Goal: Task Accomplishment & Management: Complete application form

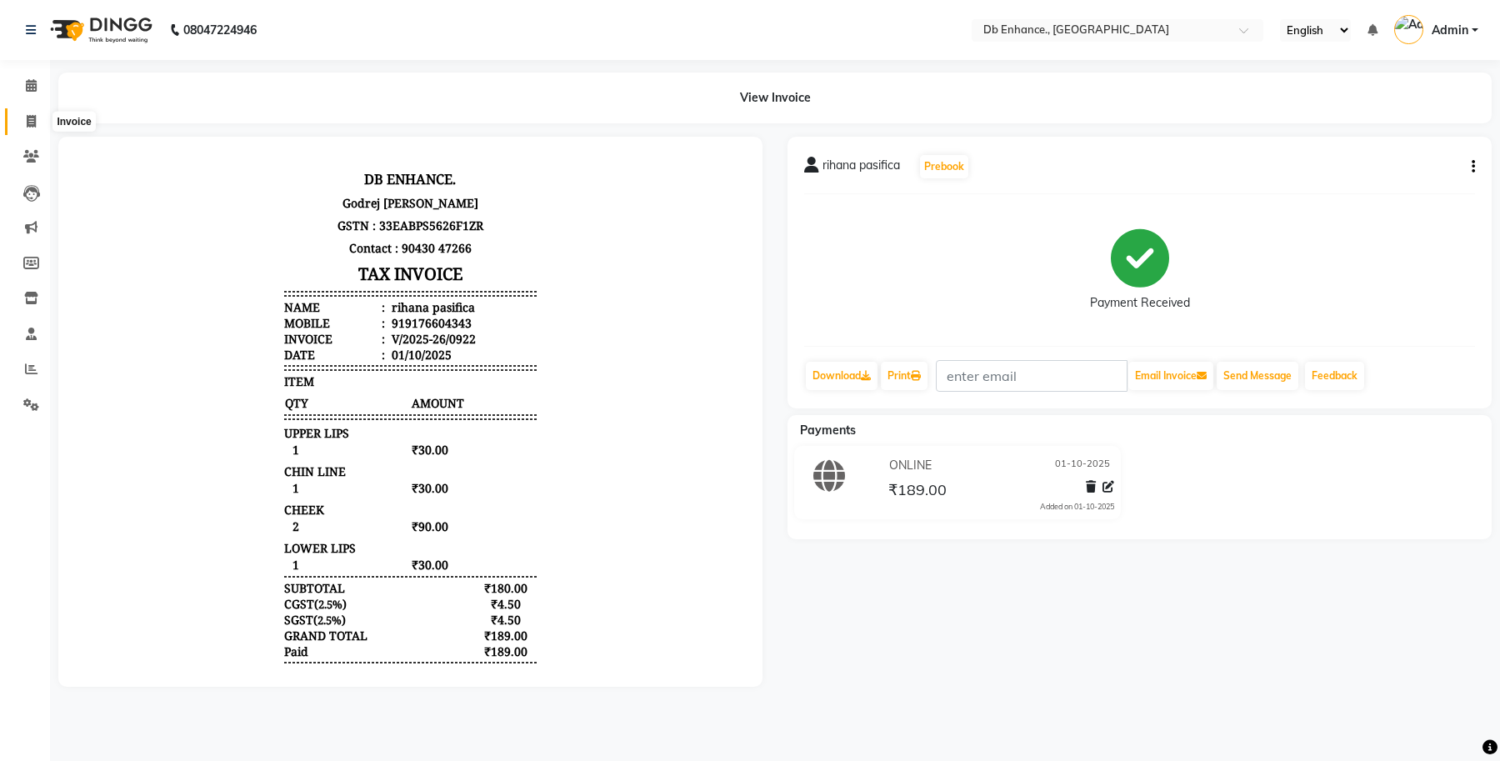
click at [30, 115] on icon at bounding box center [31, 121] width 9 height 12
select select "service"
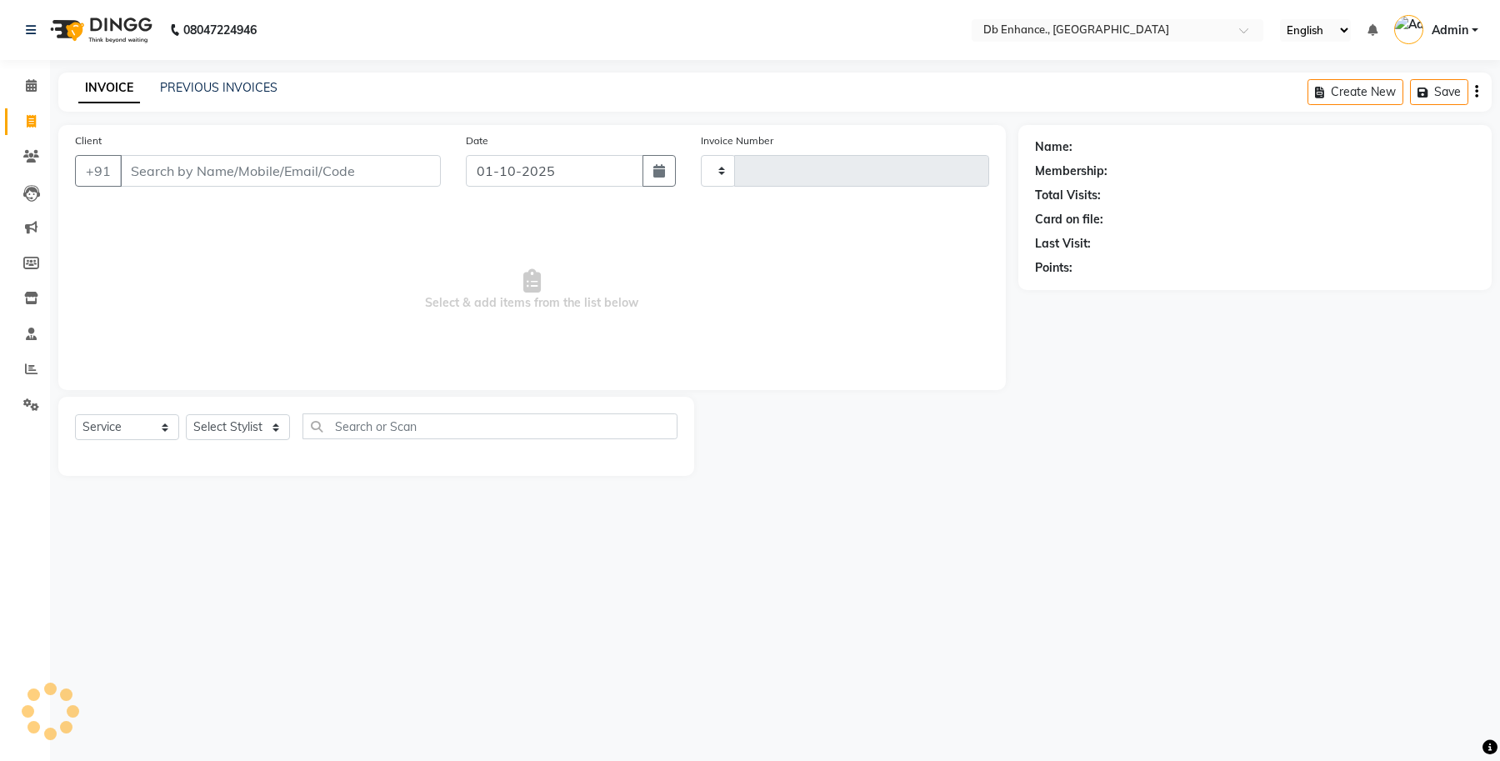
type input "0923"
select select "4474"
click at [285, 177] on input "Client" at bounding box center [280, 171] width 321 height 32
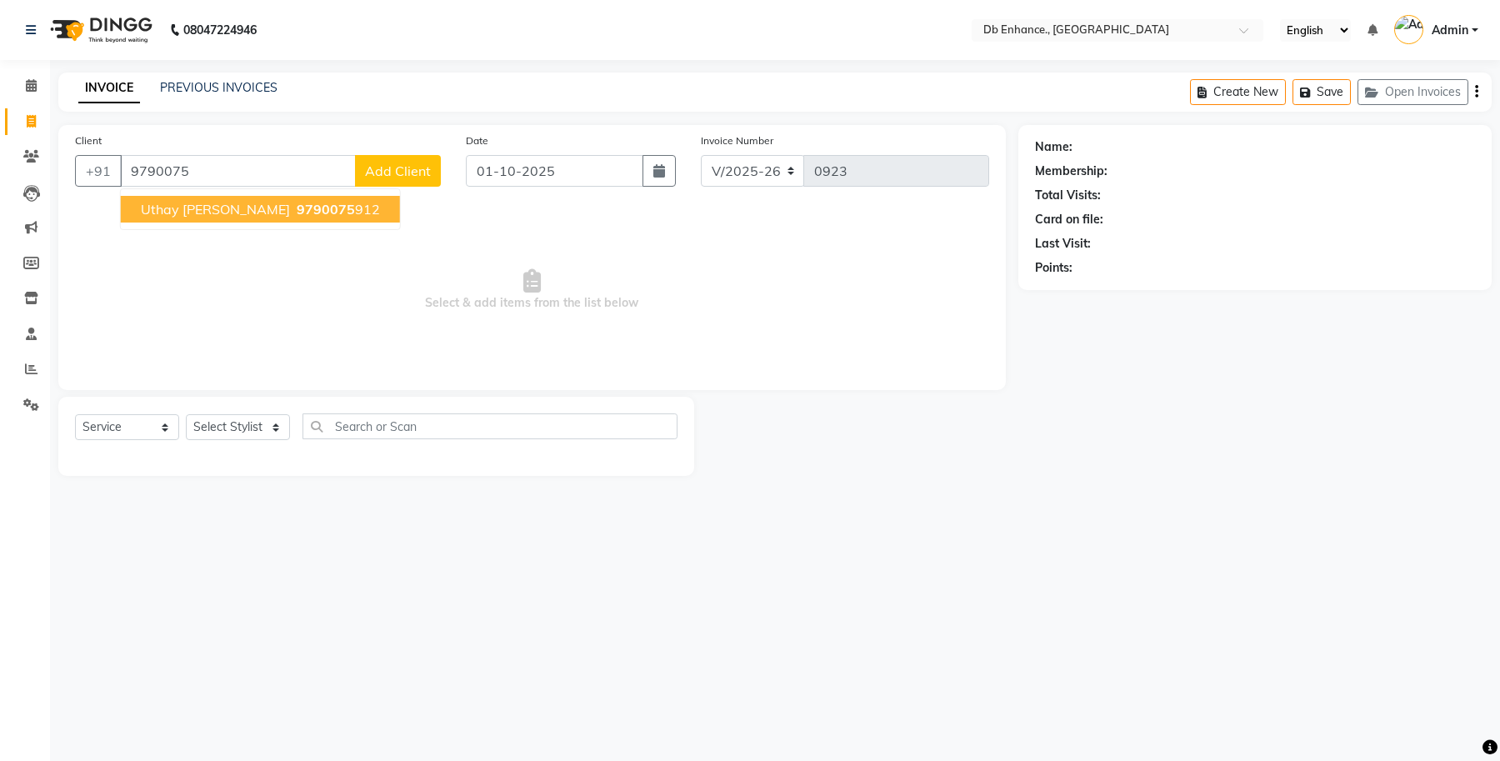
click at [297, 212] on span "9790075" at bounding box center [326, 209] width 58 height 17
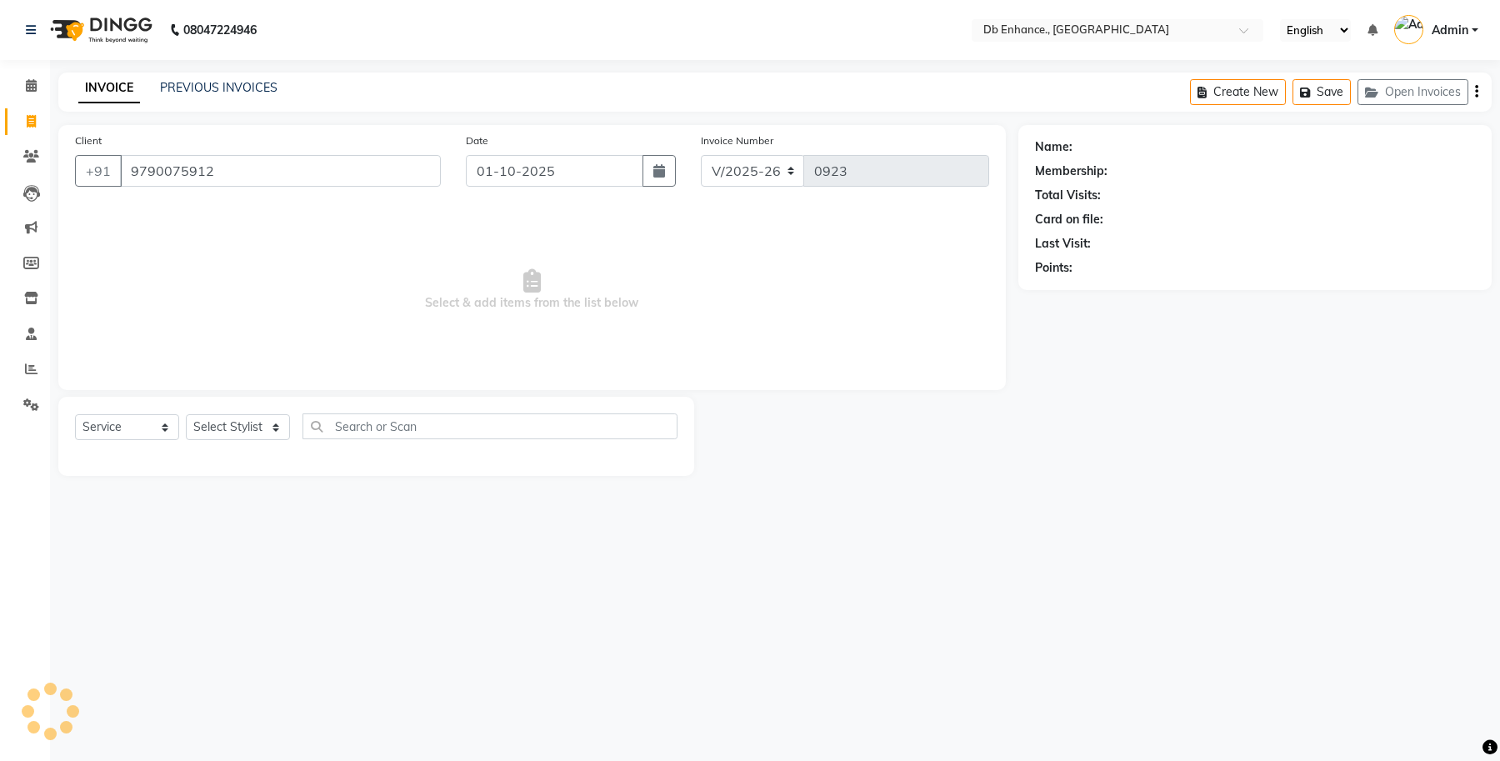
type input "9790075912"
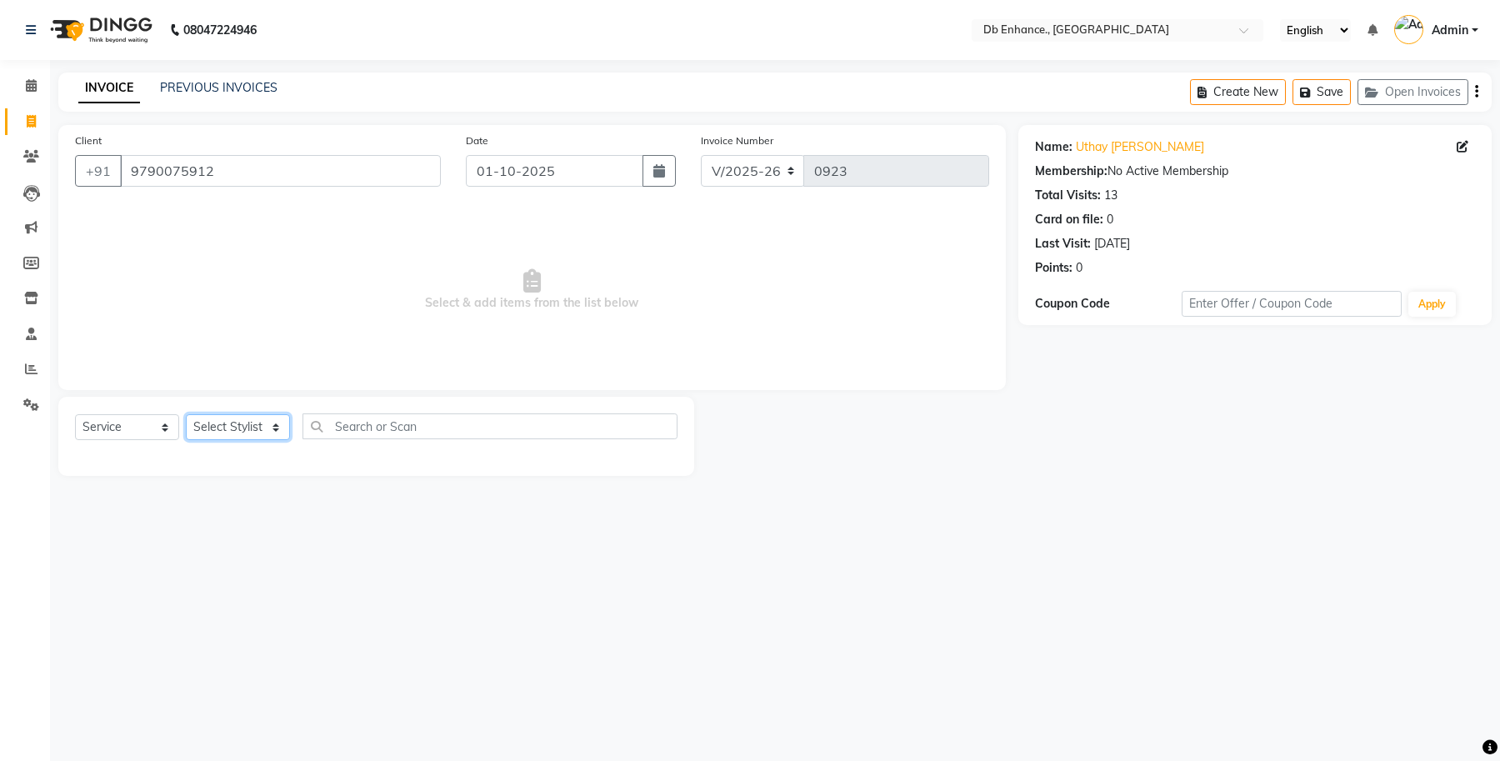
click at [239, 423] on select "Select Stylist [PERSON_NAME] [PERSON_NAME] [PERSON_NAME] [GEOGRAPHIC_DATA][PERS…" at bounding box center [238, 427] width 104 height 26
click at [186, 414] on select "Select Stylist [PERSON_NAME] [PERSON_NAME] [PERSON_NAME] [GEOGRAPHIC_DATA][PERS…" at bounding box center [238, 427] width 104 height 26
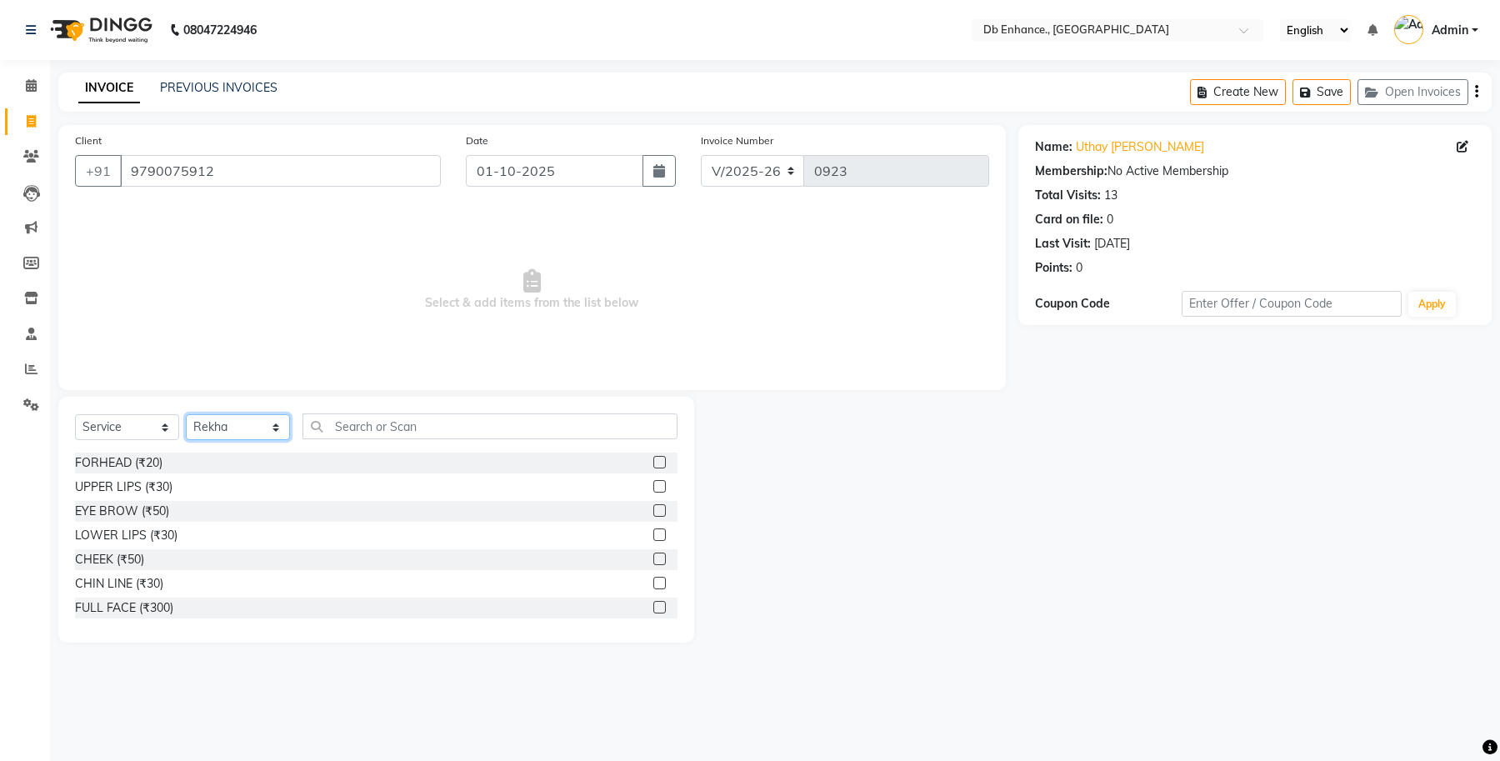
click at [234, 429] on select "Select Stylist [PERSON_NAME] [PERSON_NAME] [PERSON_NAME] [GEOGRAPHIC_DATA][PERS…" at bounding box center [238, 427] width 104 height 26
select select "67593"
click at [186, 414] on select "Select Stylist [PERSON_NAME] [PERSON_NAME] [PERSON_NAME] [GEOGRAPHIC_DATA][PERS…" at bounding box center [238, 427] width 104 height 26
click at [653, 510] on label at bounding box center [659, 510] width 12 height 12
click at [653, 510] on input "checkbox" at bounding box center [658, 511] width 11 height 11
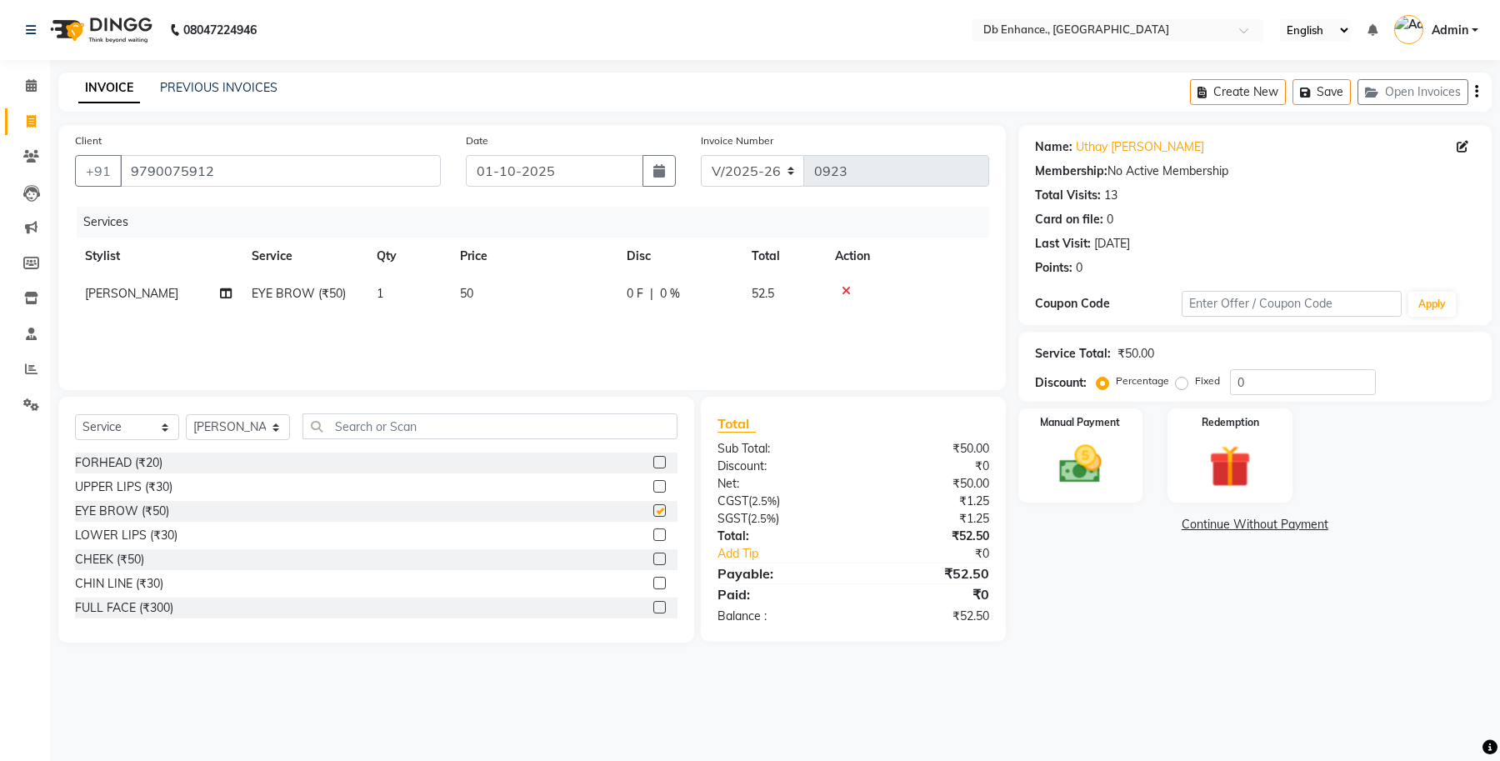
checkbox input "false"
click at [272, 430] on select "Select Stylist [PERSON_NAME] [PERSON_NAME] [PERSON_NAME] [GEOGRAPHIC_DATA][PERS…" at bounding box center [238, 427] width 104 height 26
click at [186, 414] on select "Select Stylist [PERSON_NAME] [PERSON_NAME] [PERSON_NAME] [GEOGRAPHIC_DATA][PERS…" at bounding box center [238, 427] width 104 height 26
click at [430, 427] on input "text" at bounding box center [489, 426] width 375 height 26
drag, startPoint x: 223, startPoint y: 422, endPoint x: 230, endPoint y: 435, distance: 14.9
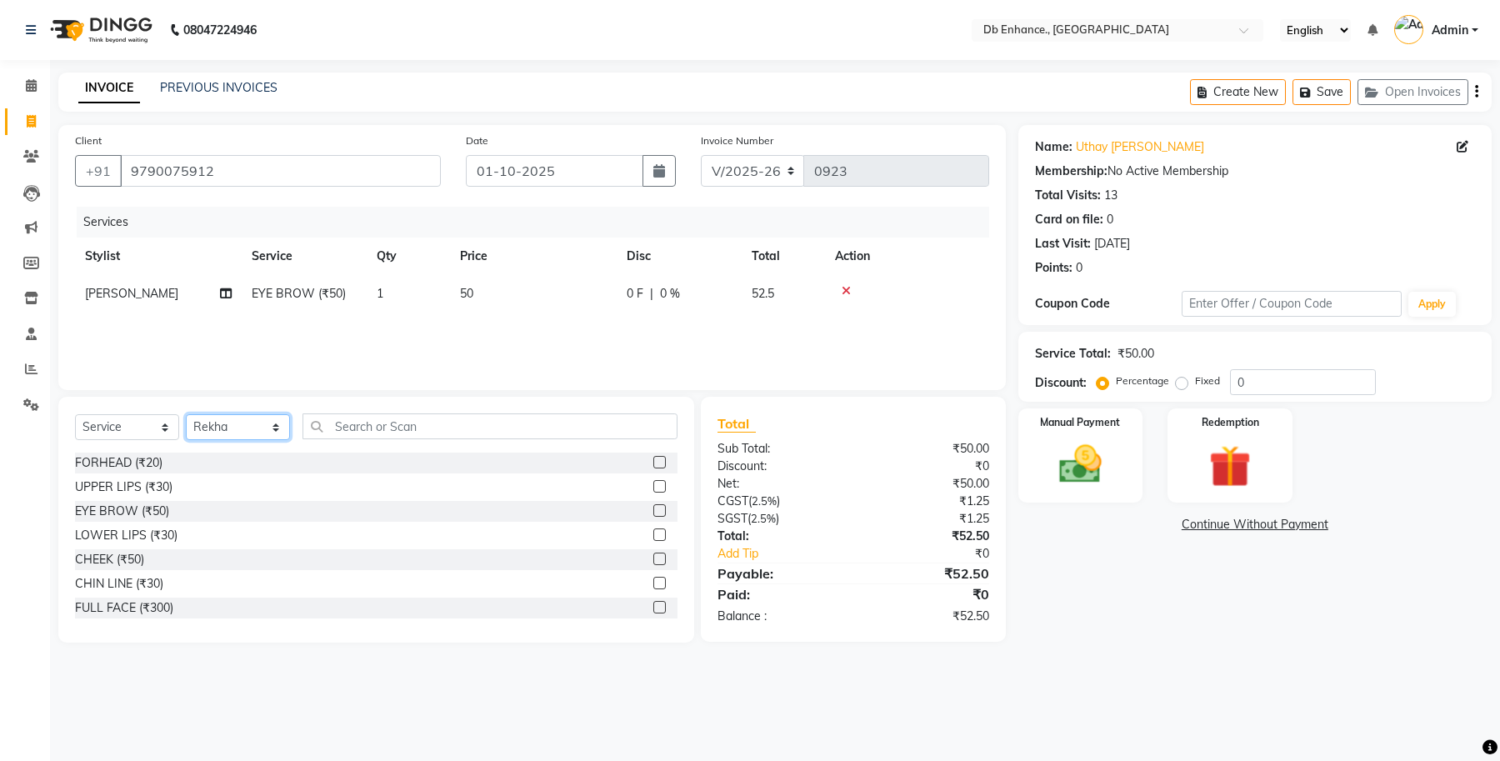
click at [223, 422] on select "Select Stylist [PERSON_NAME] [PERSON_NAME] [PERSON_NAME] [GEOGRAPHIC_DATA][PERS…" at bounding box center [238, 427] width 104 height 26
select select "67593"
click at [186, 414] on select "Select Stylist [PERSON_NAME] [PERSON_NAME] [PERSON_NAME] [GEOGRAPHIC_DATA][PERS…" at bounding box center [238, 427] width 104 height 26
click at [653, 462] on label at bounding box center [659, 462] width 12 height 12
click at [653, 462] on input "checkbox" at bounding box center [658, 462] width 11 height 11
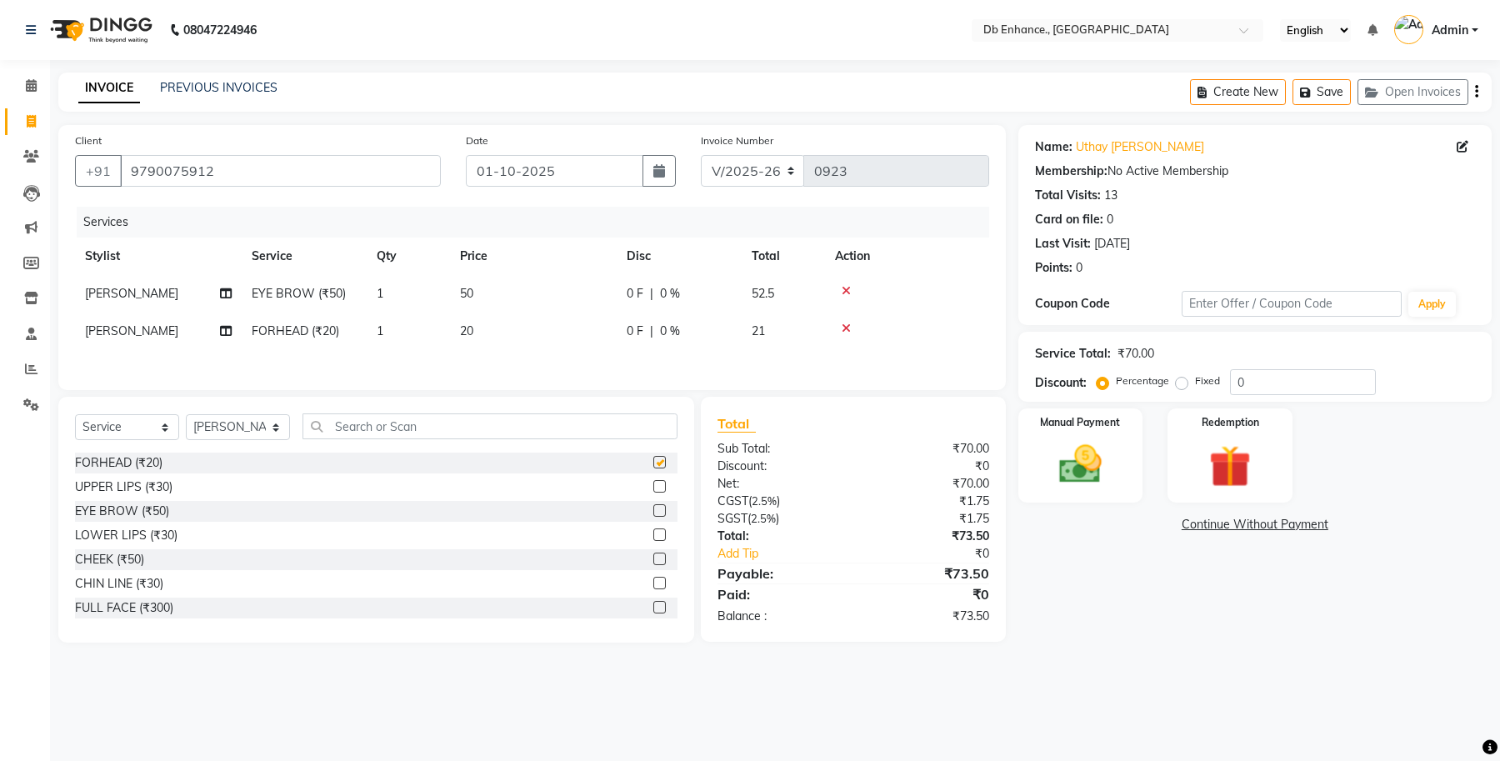
checkbox input "false"
drag, startPoint x: 272, startPoint y: 427, endPoint x: 289, endPoint y: 484, distance: 59.8
click at [272, 427] on select "Select Stylist [PERSON_NAME] [PERSON_NAME] [PERSON_NAME] [GEOGRAPHIC_DATA][PERS…" at bounding box center [238, 427] width 104 height 26
select select "25391"
click at [186, 419] on select "Select Stylist [PERSON_NAME] [PERSON_NAME] [PERSON_NAME] [GEOGRAPHIC_DATA][PERS…" at bounding box center [238, 427] width 104 height 26
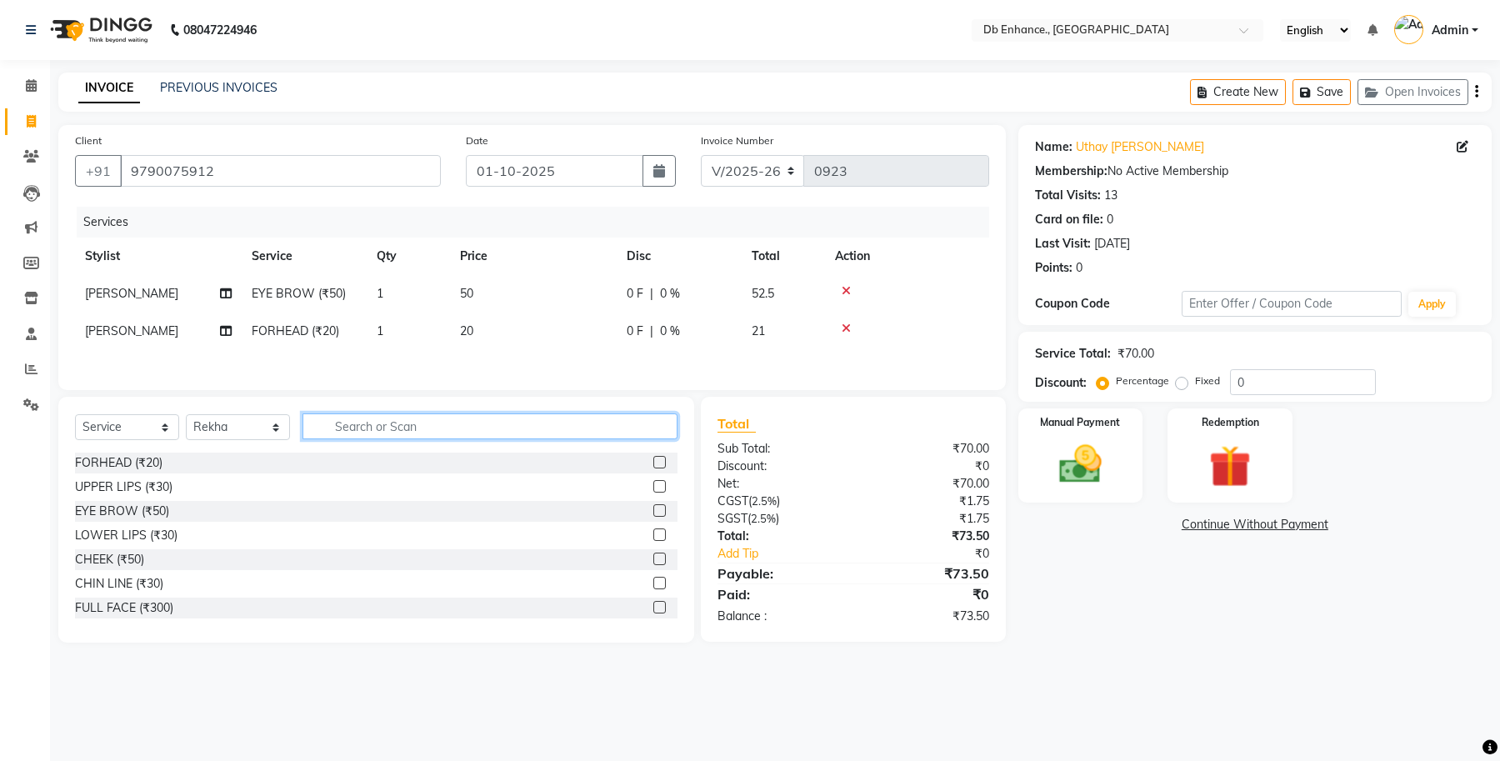
click at [465, 434] on input "text" at bounding box center [489, 426] width 375 height 26
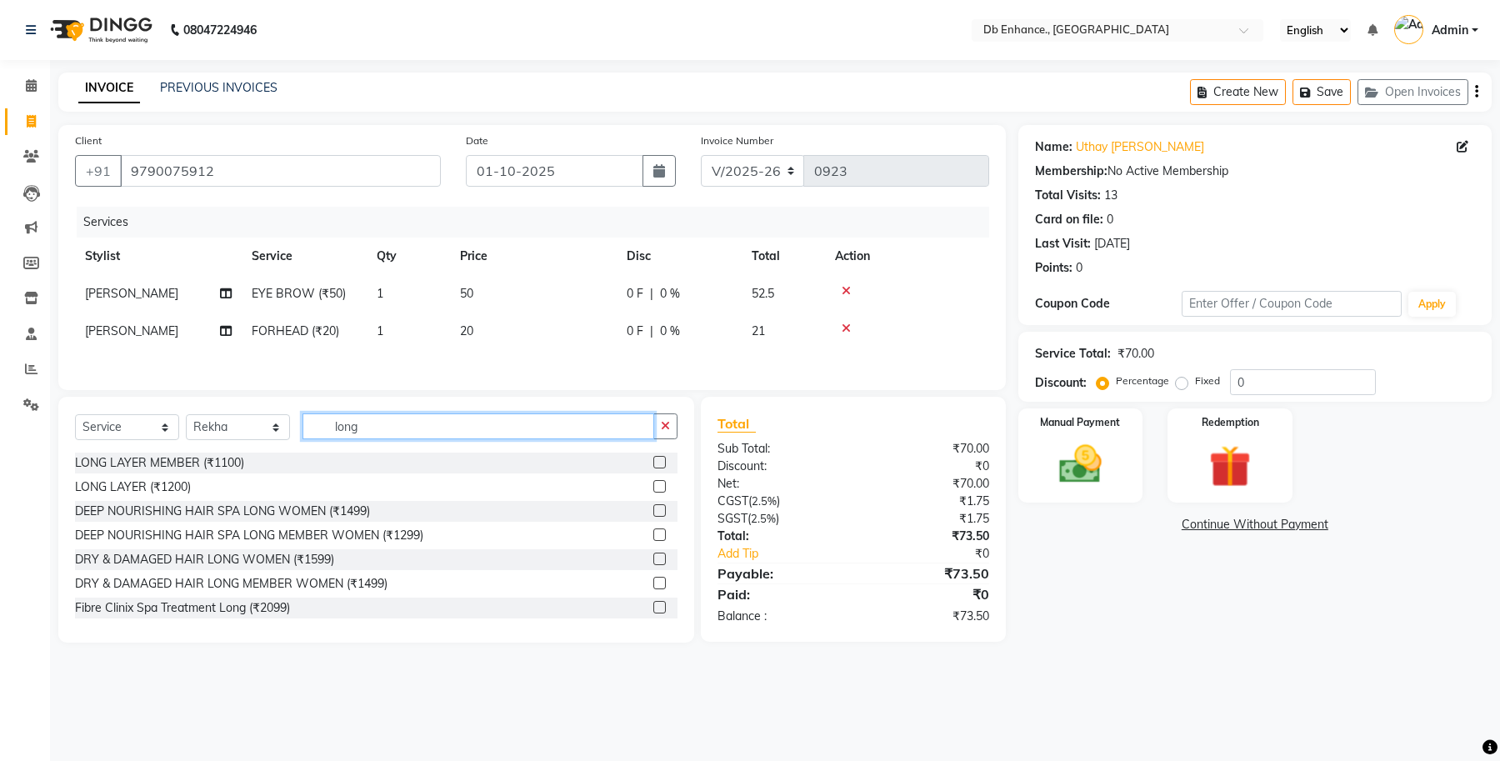
type input "long"
click at [653, 490] on label at bounding box center [659, 486] width 12 height 12
click at [653, 490] on input "checkbox" at bounding box center [658, 487] width 11 height 11
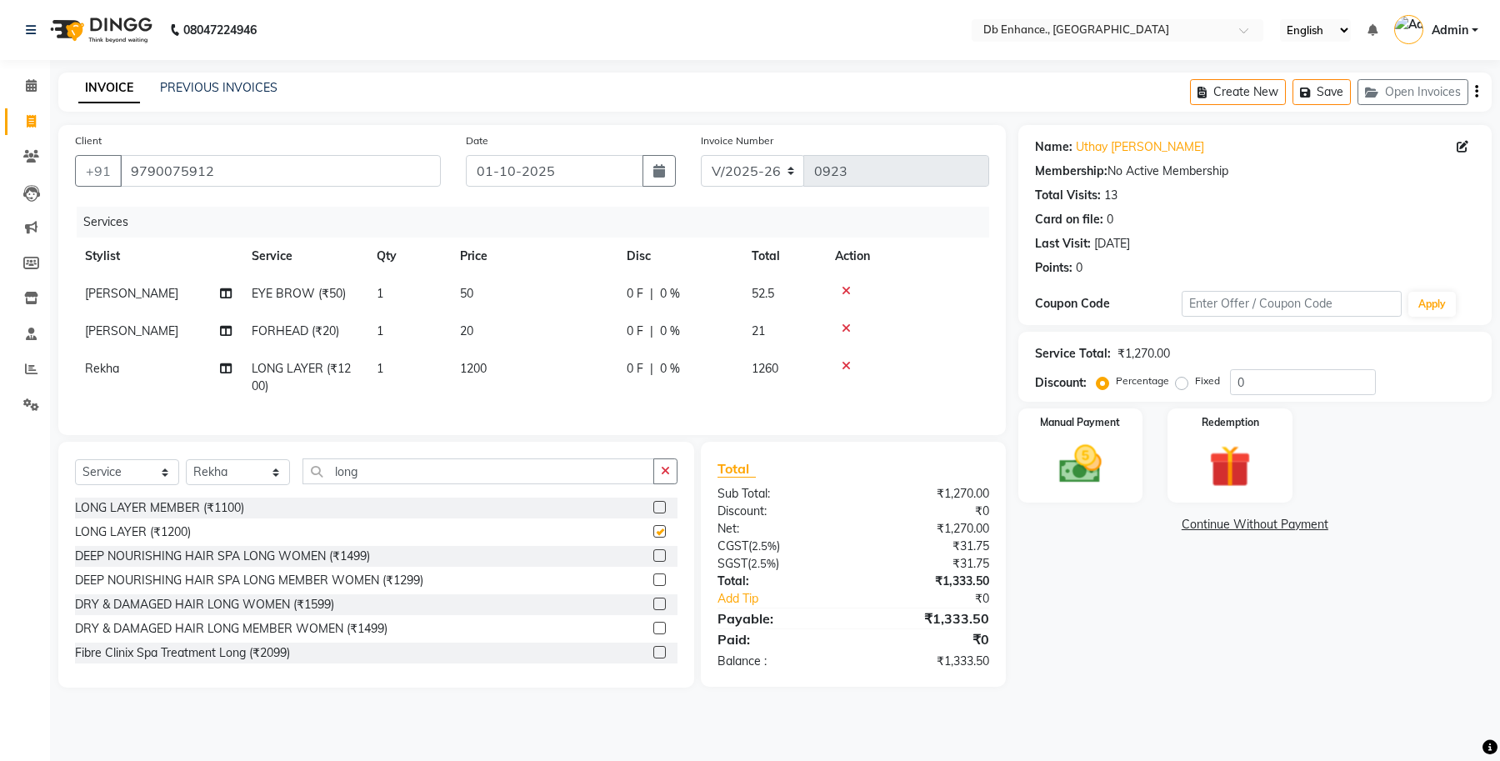
checkbox input "false"
click at [477, 367] on span "1200" at bounding box center [473, 368] width 27 height 15
select select "25391"
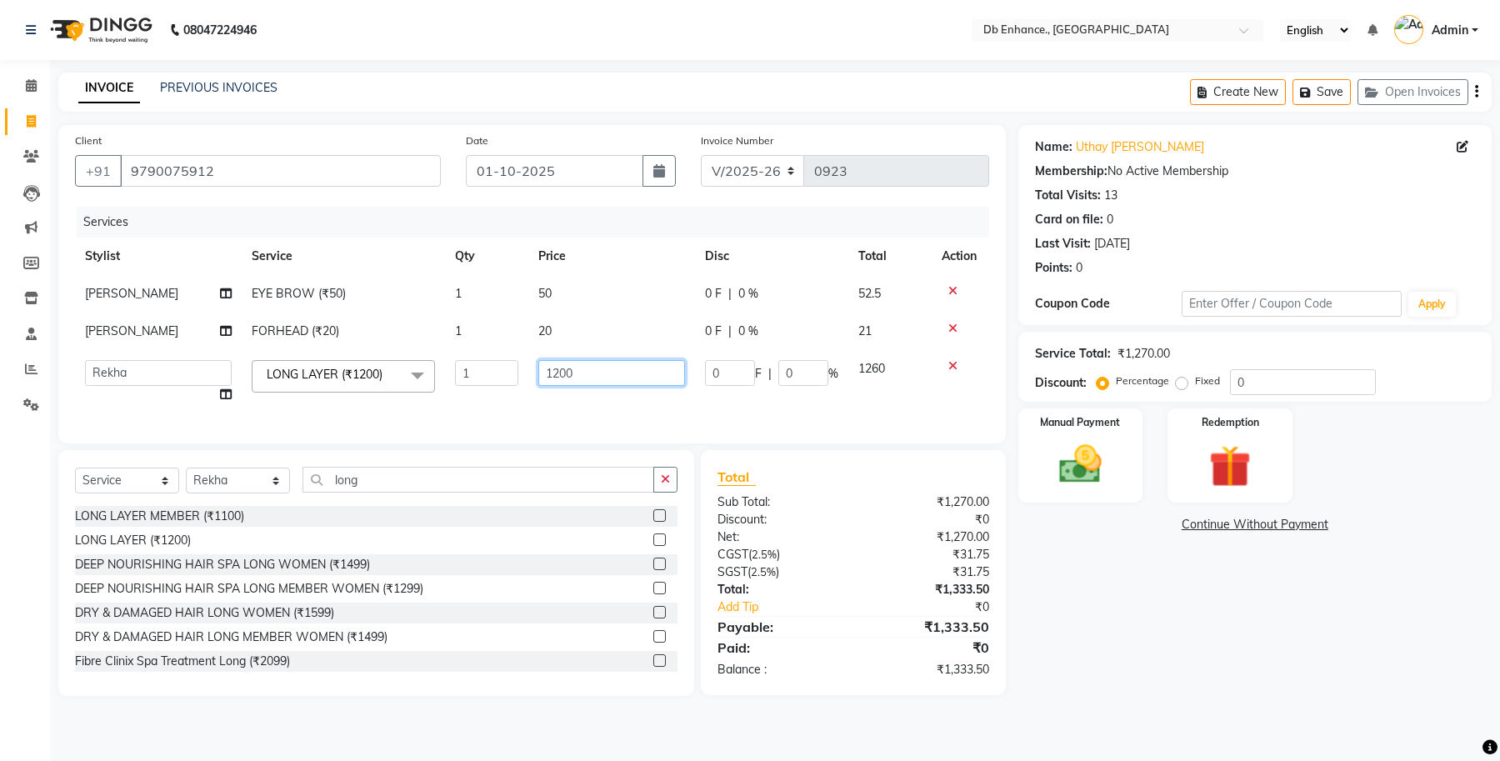
click at [572, 371] on input "1200" at bounding box center [611, 373] width 147 height 26
type input "1180"
click at [616, 394] on tr "[PERSON_NAME] [PERSON_NAME] [PERSON_NAME] Uttara [PERSON_NAME] LAYER (₹1200) x …" at bounding box center [532, 381] width 914 height 63
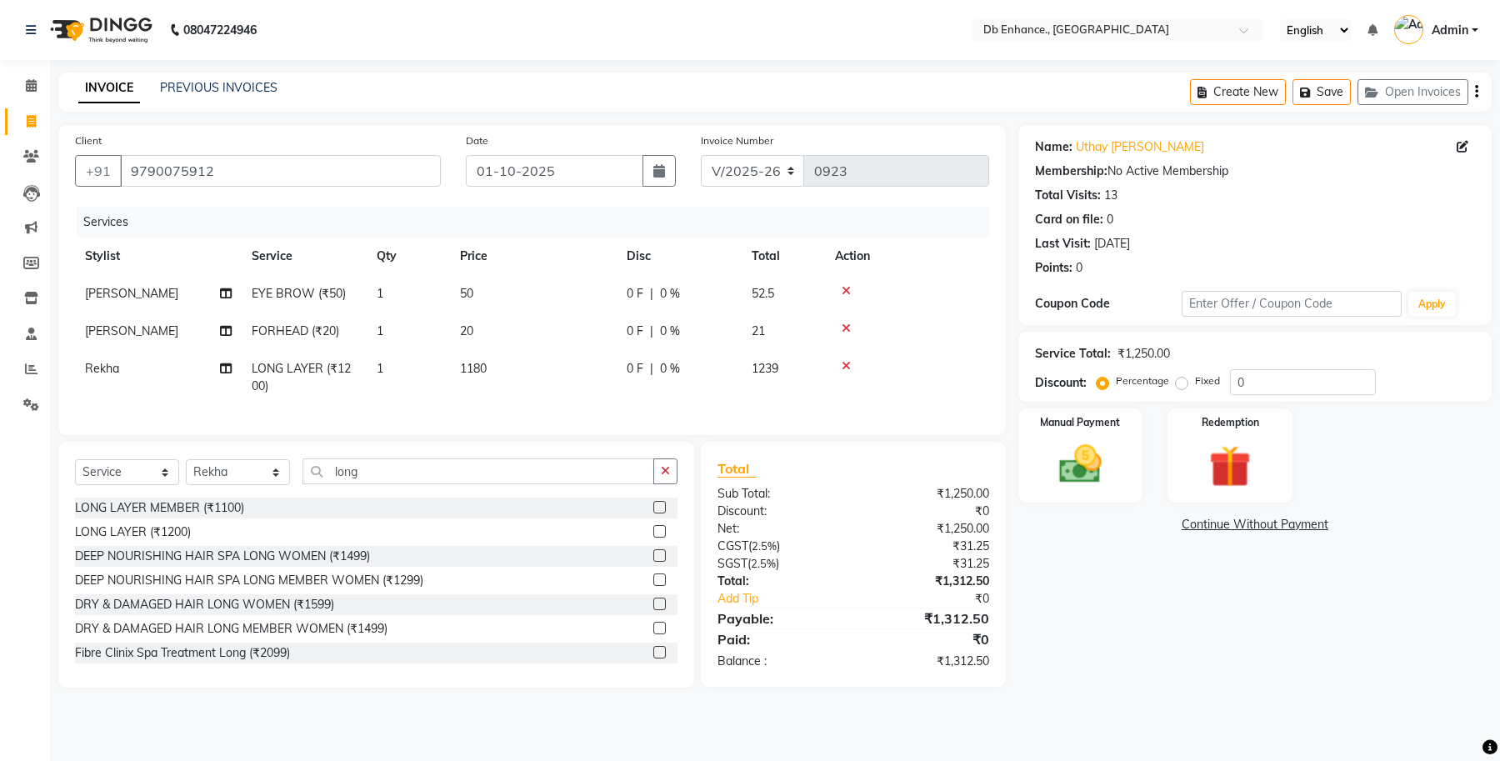
click at [498, 363] on td "1180" at bounding box center [533, 377] width 167 height 55
select select "25391"
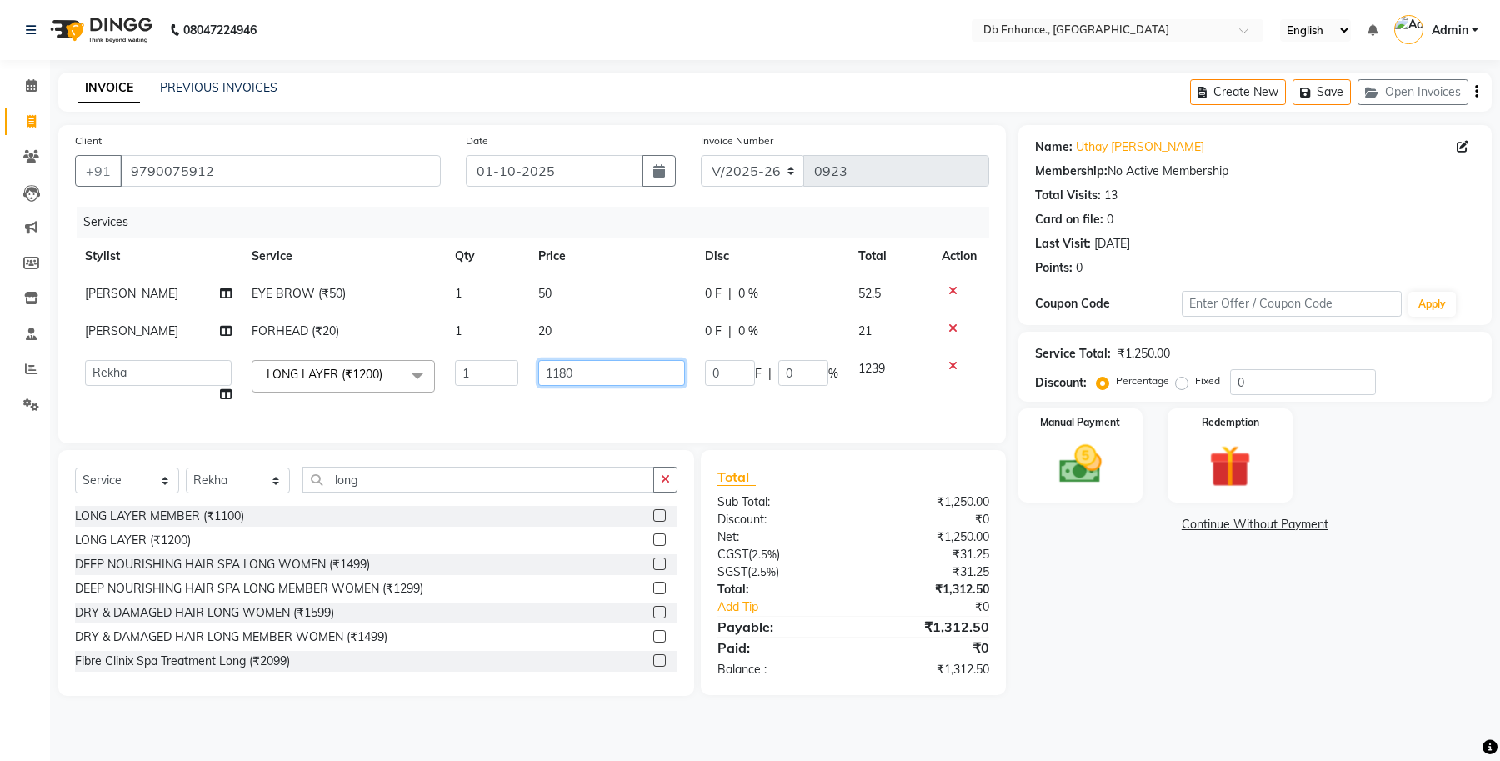
click at [576, 372] on input "1180" at bounding box center [611, 373] width 147 height 26
type input "1170"
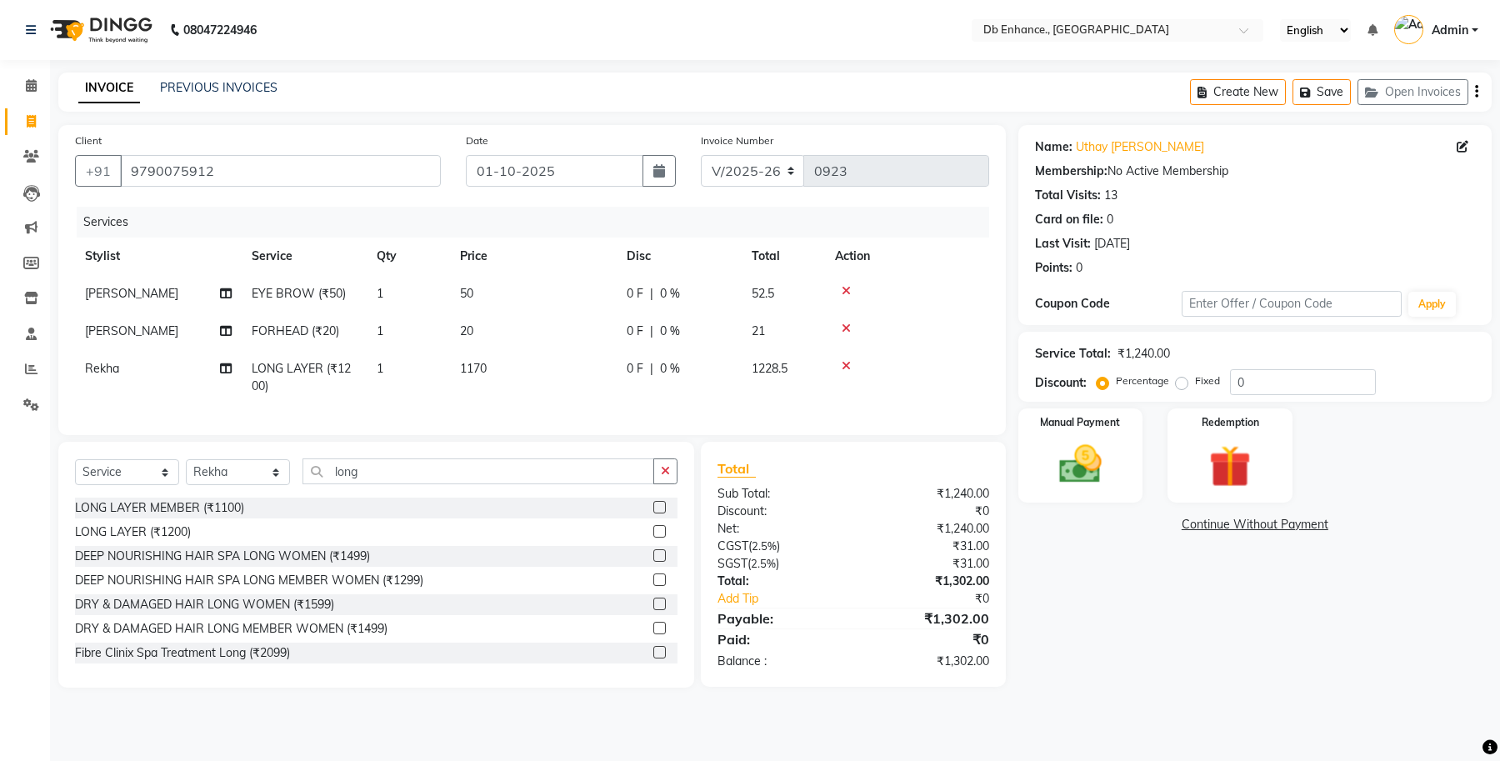
click at [594, 408] on div "Services Stylist Service Qty Price Disc Total Action [PERSON_NAME] EYE BROW (₹5…" at bounding box center [532, 313] width 914 height 212
click at [1090, 467] on img at bounding box center [1080, 464] width 71 height 51
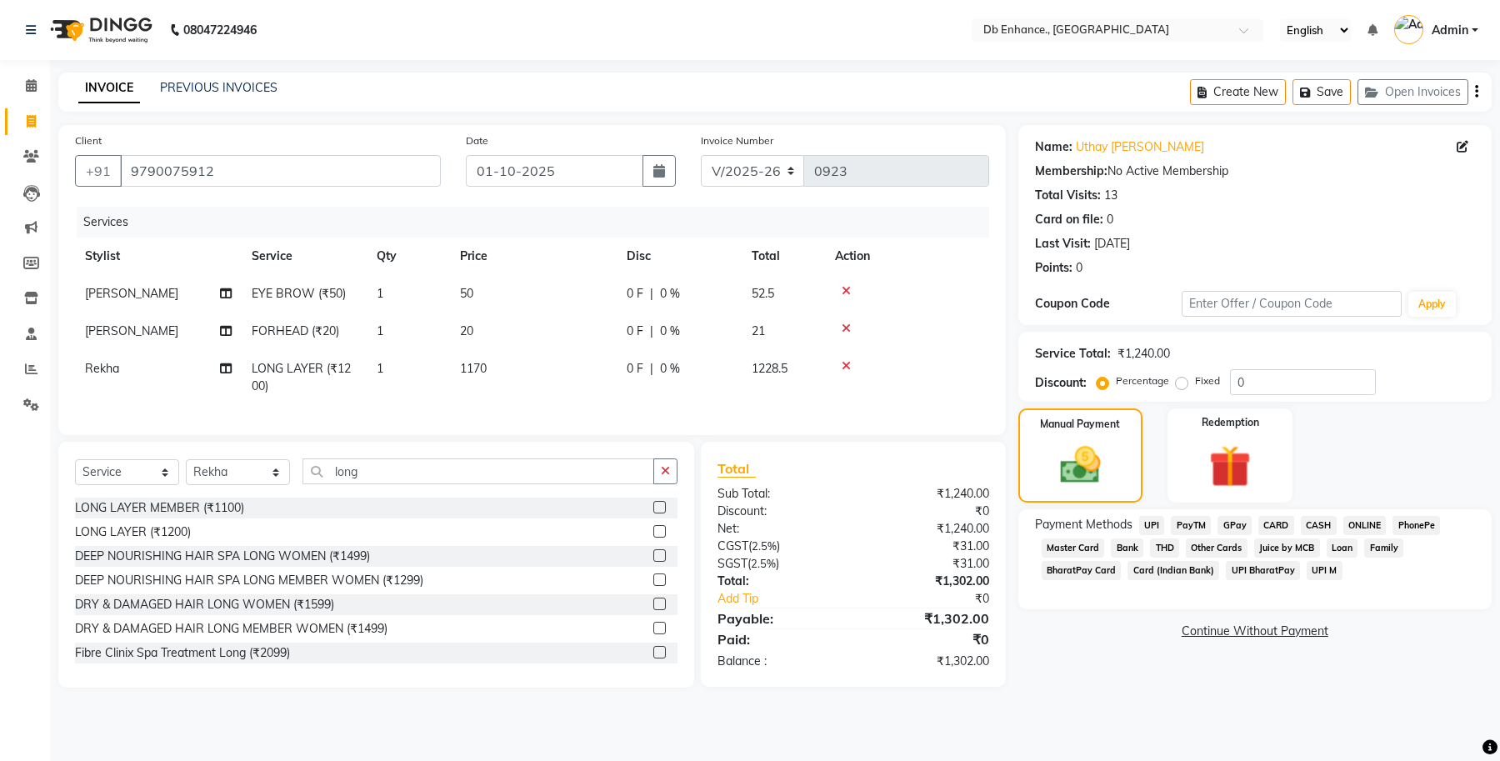
drag, startPoint x: 1363, startPoint y: 522, endPoint x: 1347, endPoint y: 583, distance: 63.6
click at [1363, 527] on span "ONLINE" at bounding box center [1364, 525] width 43 height 19
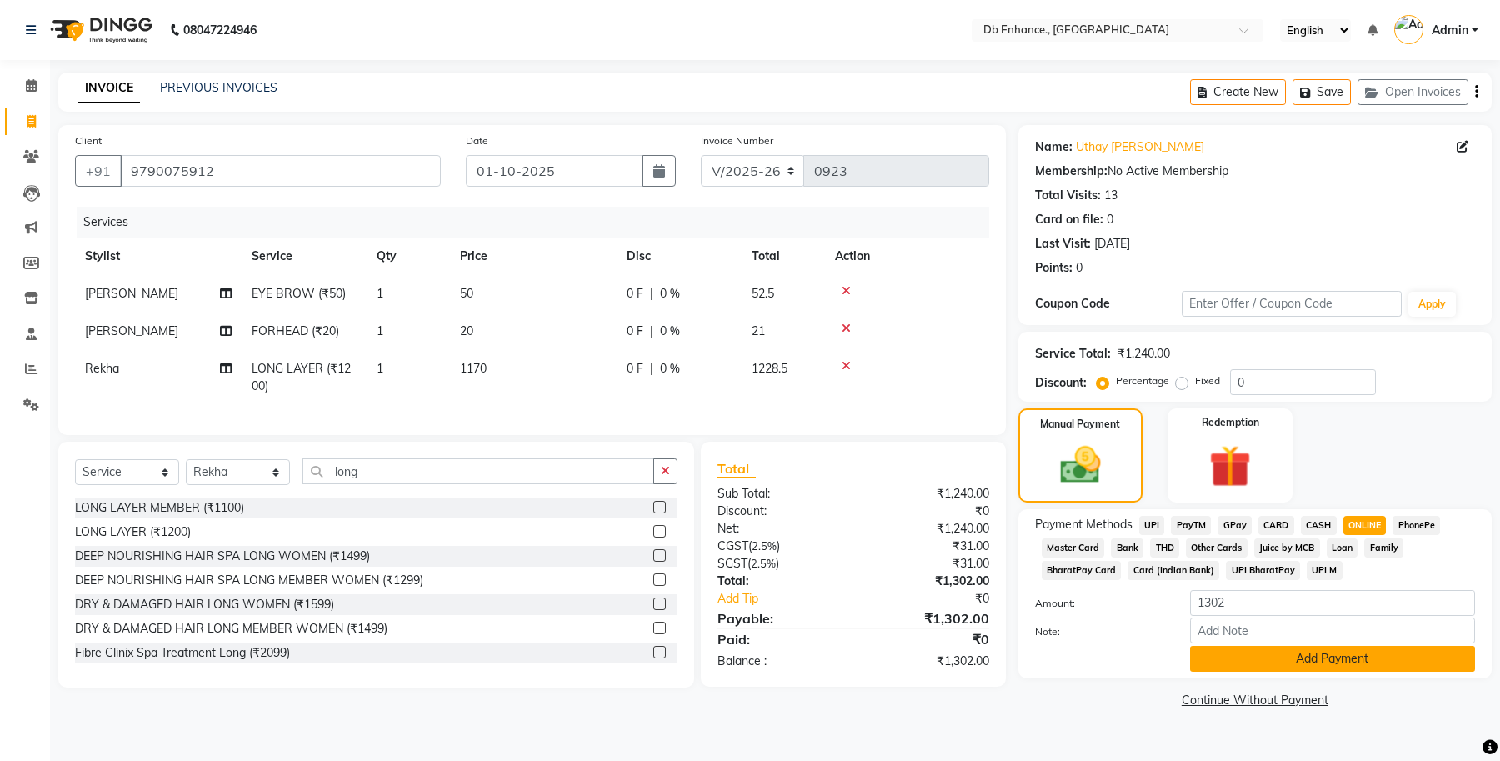
click at [1298, 656] on button "Add Payment" at bounding box center [1332, 659] width 285 height 26
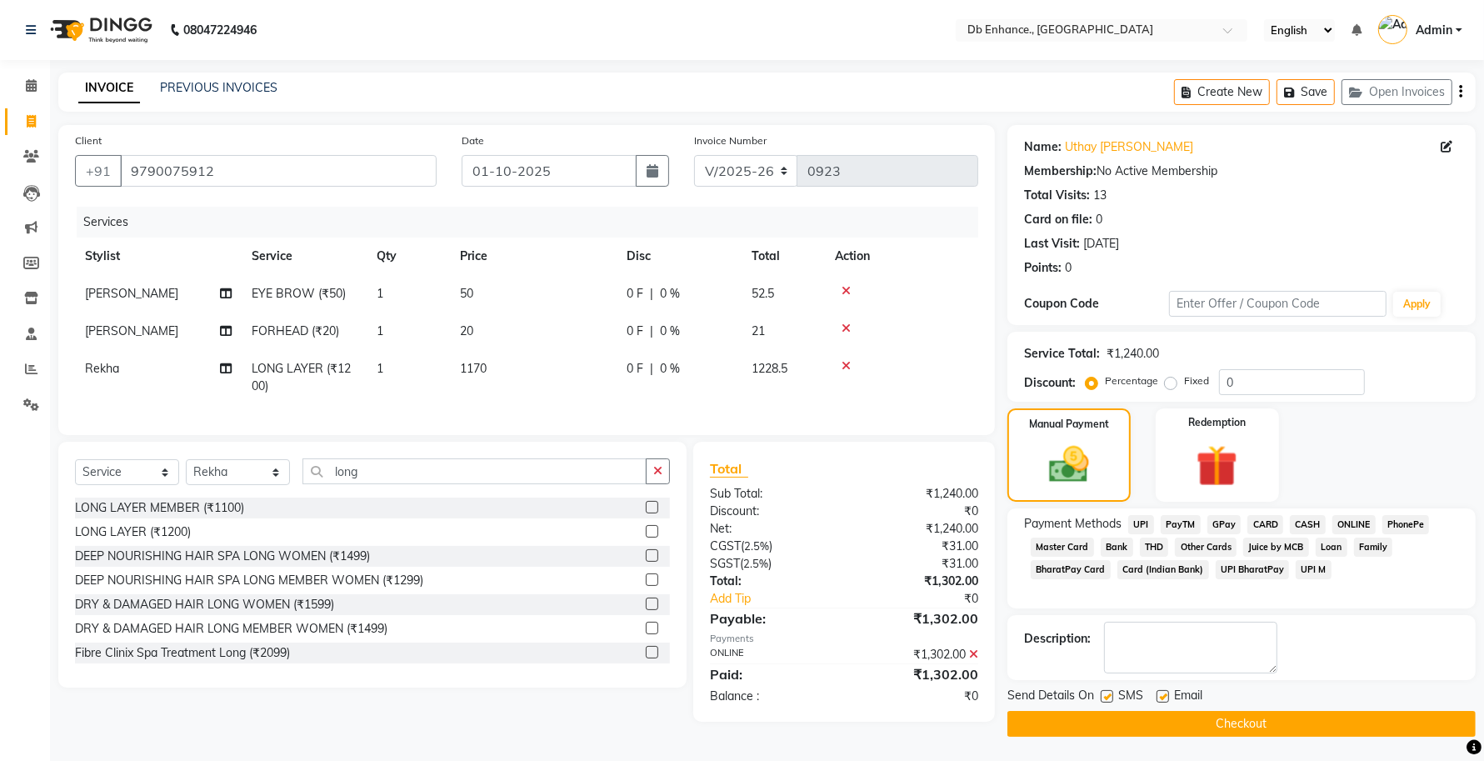
scroll to position [1, 0]
click at [1162, 700] on label at bounding box center [1162, 695] width 12 height 12
click at [1162, 700] on input "checkbox" at bounding box center [1161, 696] width 11 height 11
checkbox input "false"
click at [1109, 721] on button "Checkout" at bounding box center [1241, 723] width 468 height 26
